Goal: Task Accomplishment & Management: Manage account settings

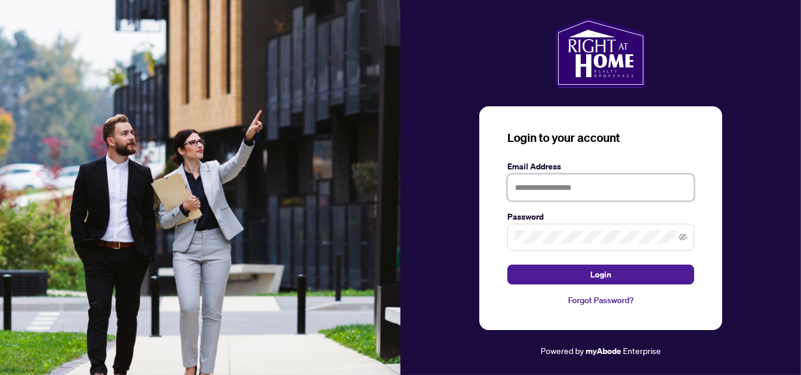
click at [630, 193] on input "text" at bounding box center [600, 187] width 187 height 27
type input "**********"
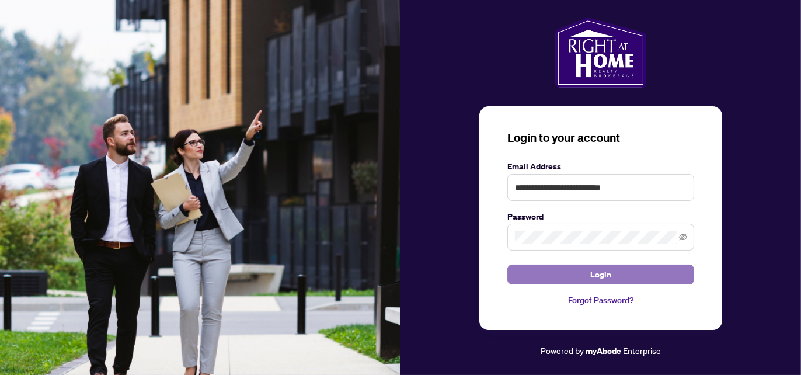
click at [598, 271] on span "Login" at bounding box center [600, 274] width 21 height 19
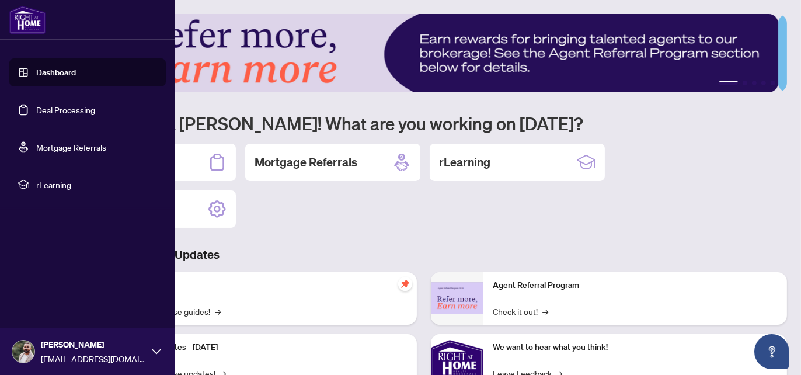
click at [73, 74] on link "Dashboard" at bounding box center [56, 72] width 40 height 11
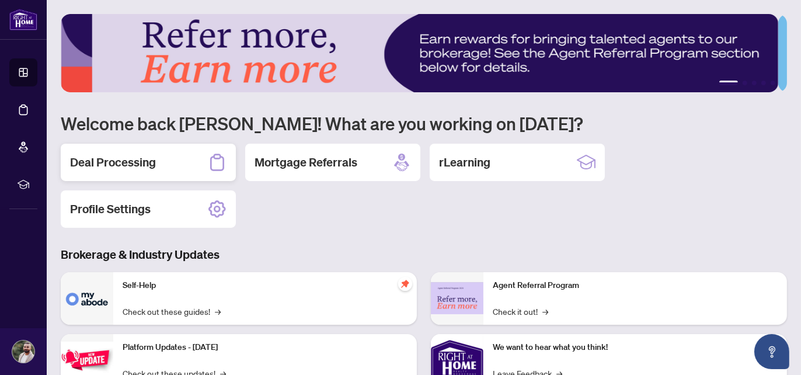
click at [137, 162] on h2 "Deal Processing" at bounding box center [113, 162] width 86 height 16
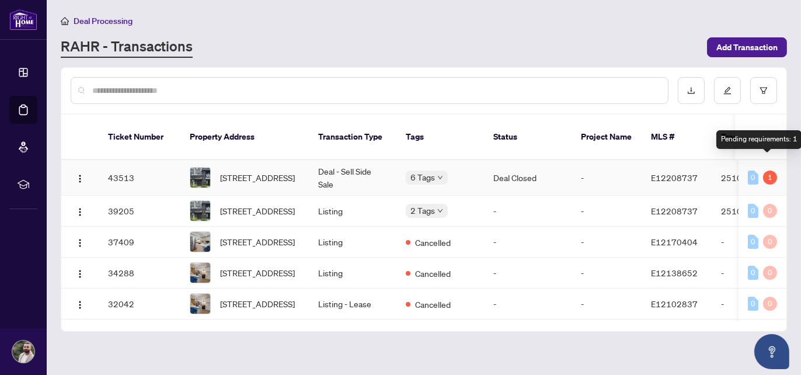
click at [766, 170] on div "1" at bounding box center [770, 177] width 14 height 14
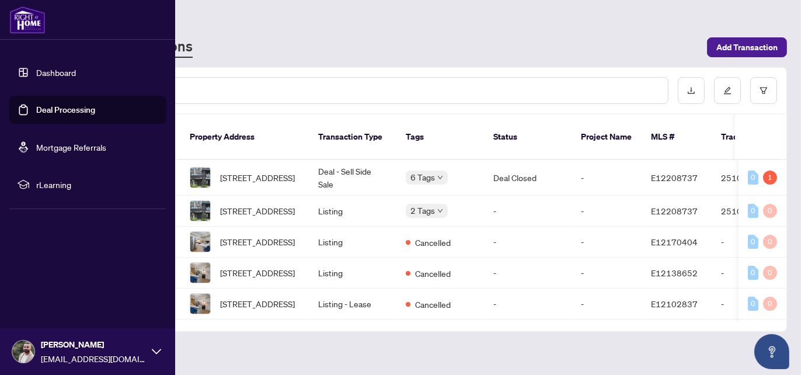
click at [67, 144] on link "Mortgage Referrals" at bounding box center [71, 147] width 70 height 11
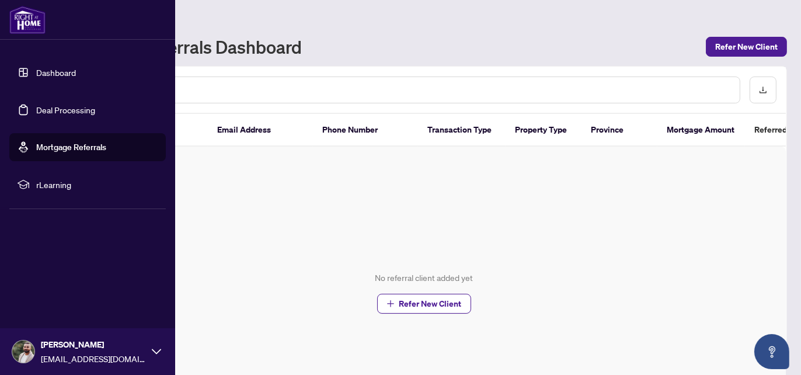
click at [43, 77] on link "Dashboard" at bounding box center [56, 72] width 40 height 11
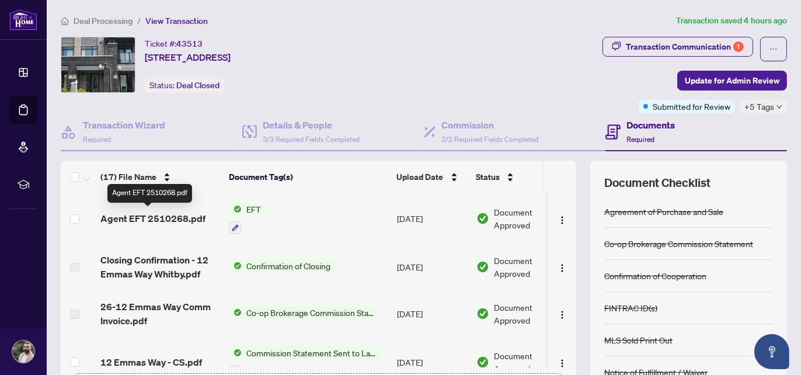
click at [158, 212] on span "Agent EFT 2510268.pdf" at bounding box center [152, 218] width 105 height 14
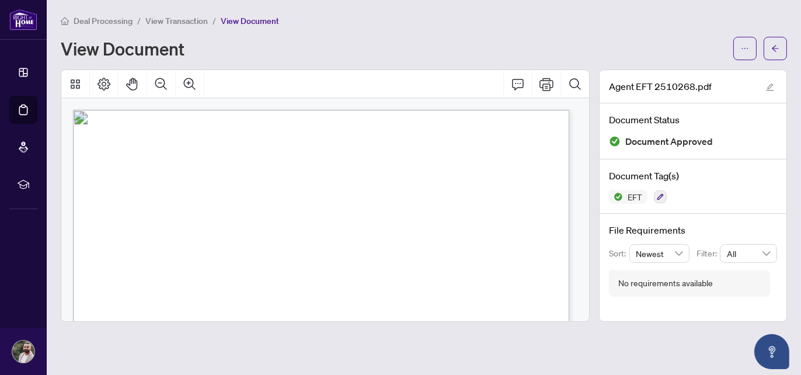
drag, startPoint x: 458, startPoint y: 212, endPoint x: 543, endPoint y: 209, distance: 85.3
click at [543, 110] on p "Right at Home Realty PAID BY E.F.T. August 21, 2025 Five Thousand Twenty Five a…" at bounding box center [417, 110] width 689 height 0
